Goal: Information Seeking & Learning: Learn about a topic

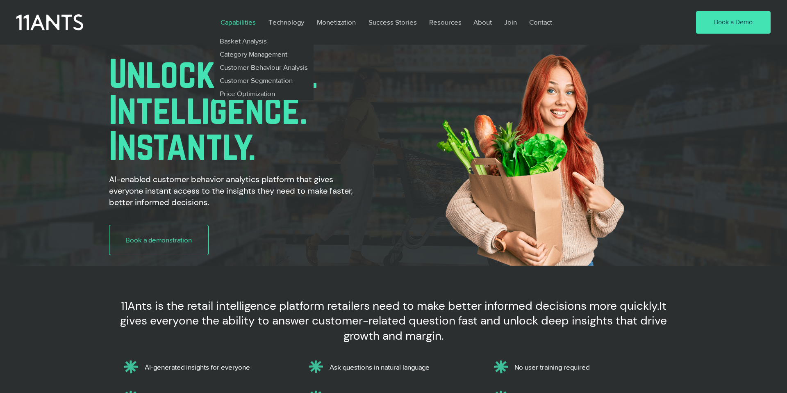
click at [242, 21] on p "Capabilities" at bounding box center [238, 22] width 43 height 19
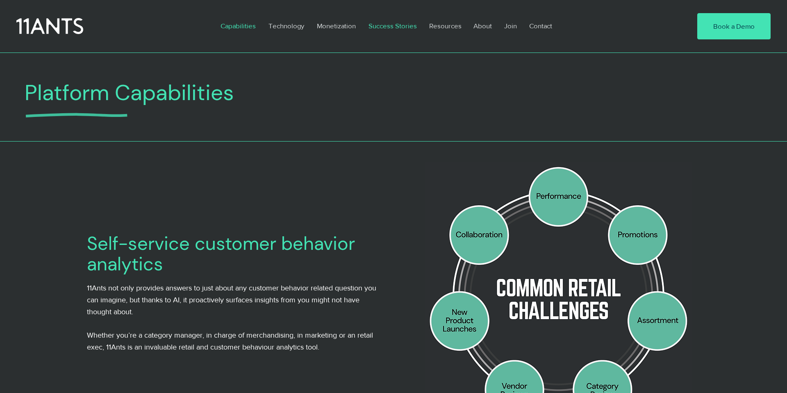
click at [406, 27] on p "Success Stories" at bounding box center [393, 25] width 57 height 19
